Goal: Task Accomplishment & Management: Use online tool/utility

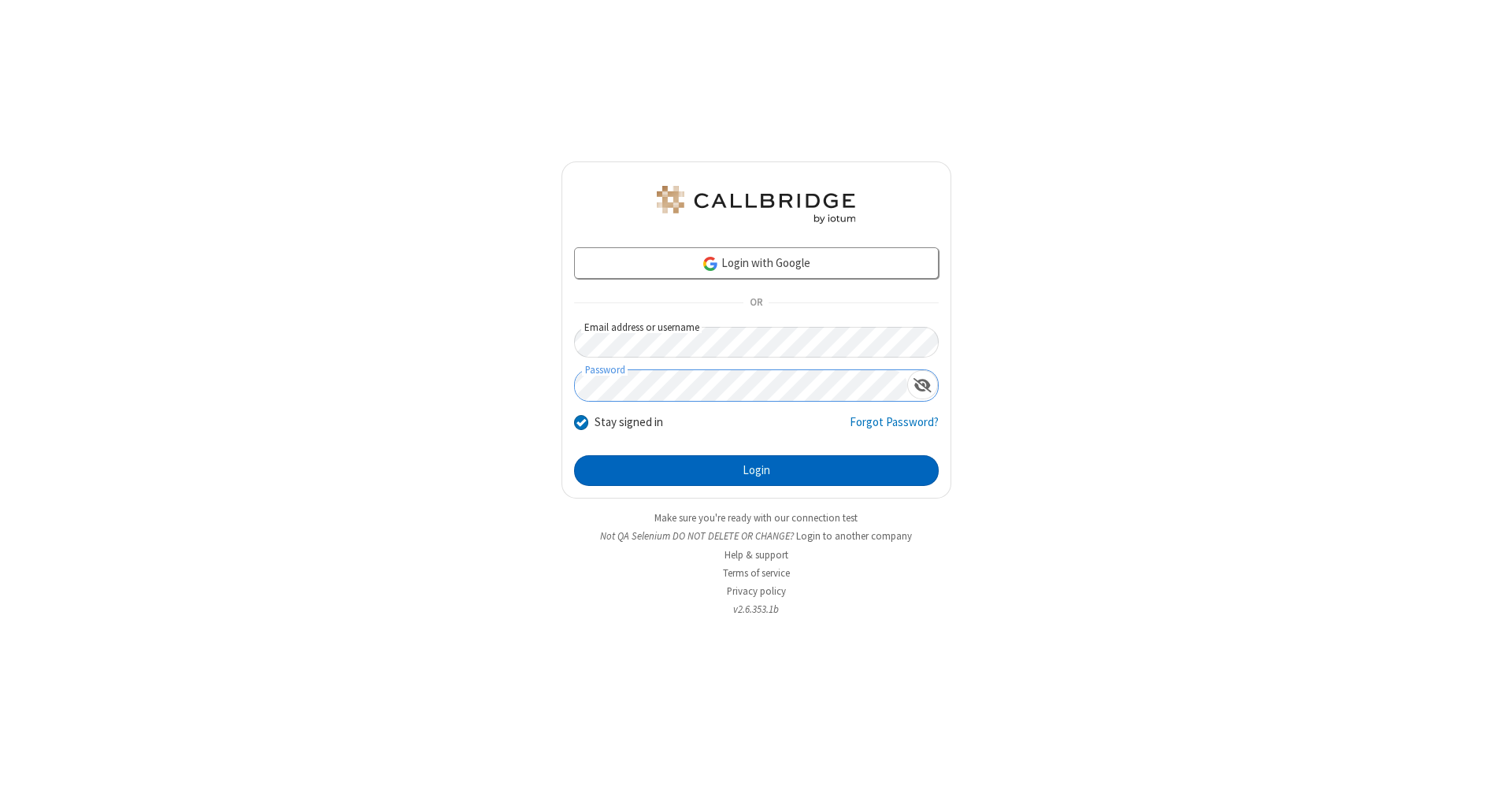
click at [756, 471] on button "Login" at bounding box center [756, 470] width 365 height 32
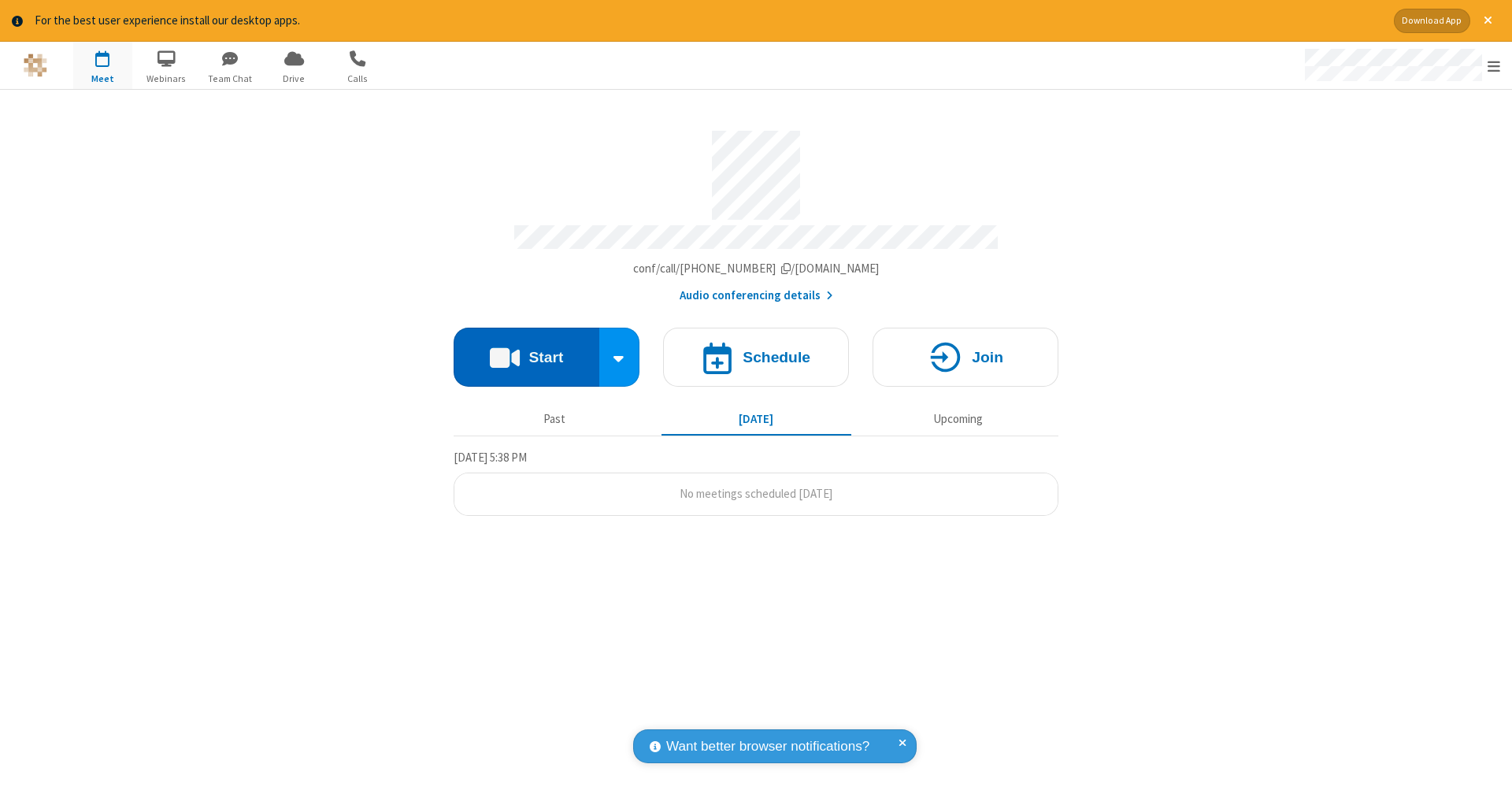
click at [526, 349] on button "Start" at bounding box center [526, 356] width 146 height 59
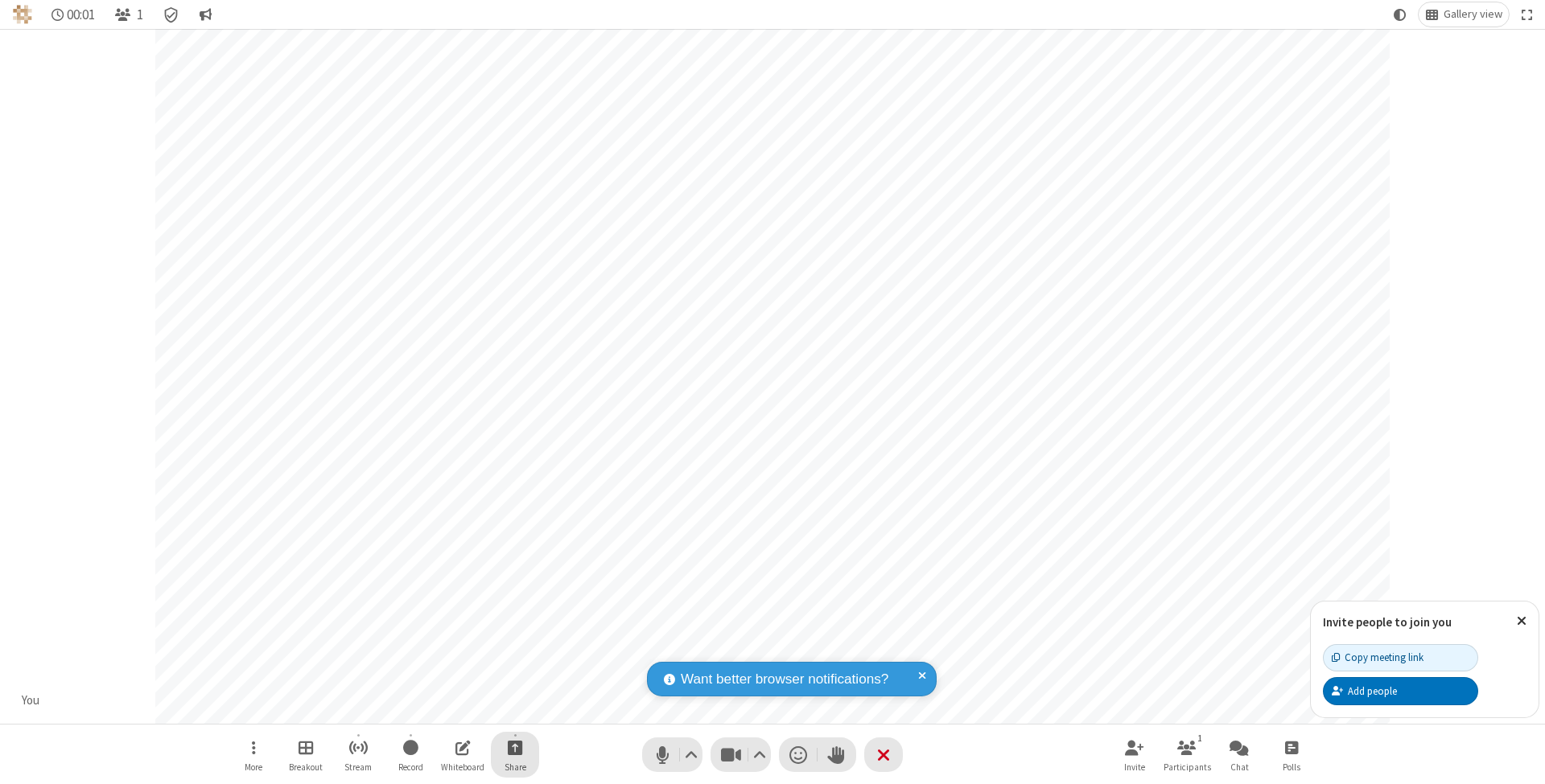
click at [514, 748] on span "Start sharing" at bounding box center [515, 748] width 15 height 20
